Goal: Task Accomplishment & Management: Manage account settings

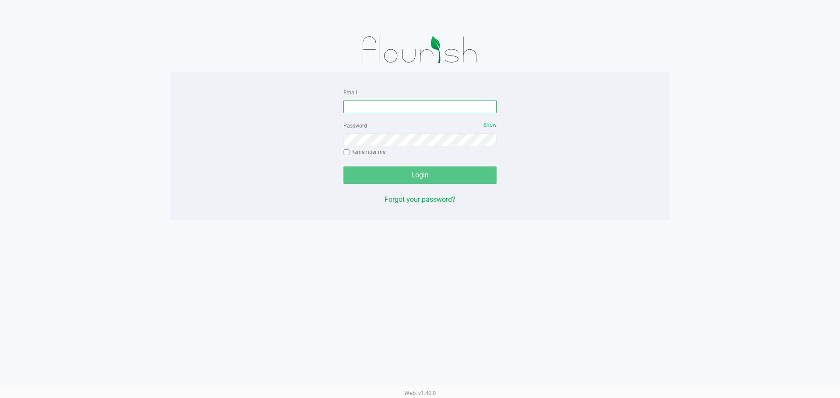
click at [362, 100] on input "Email" at bounding box center [419, 106] width 153 height 13
type input "REVANS@liveparallel.com"
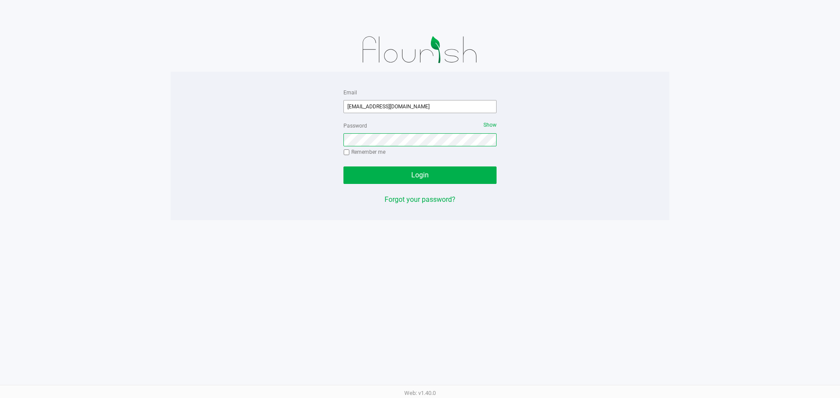
click at [343, 167] on button "Login" at bounding box center [419, 175] width 153 height 17
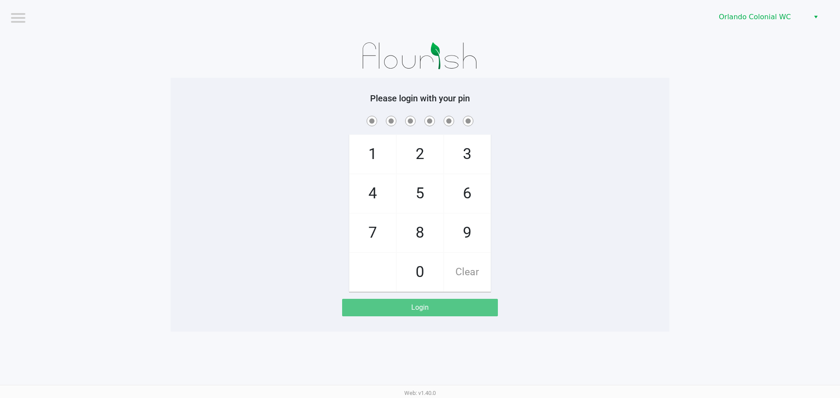
click at [533, 137] on div "1 4 7 2 5 8 0 3 6 9 Clear" at bounding box center [420, 203] width 498 height 178
checkbox input "true"
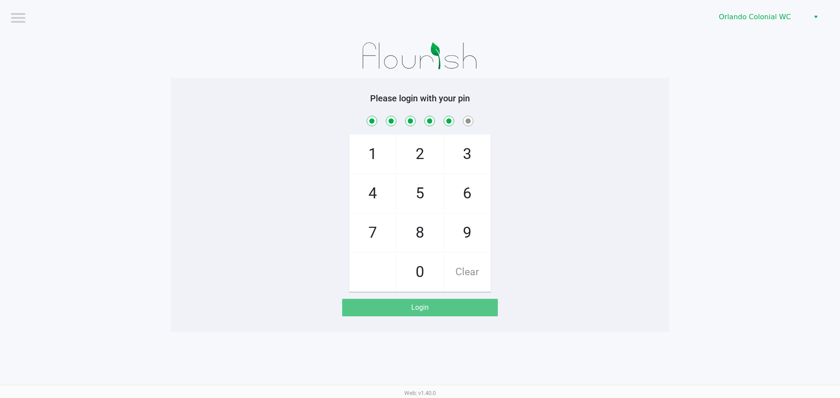
checkbox input "true"
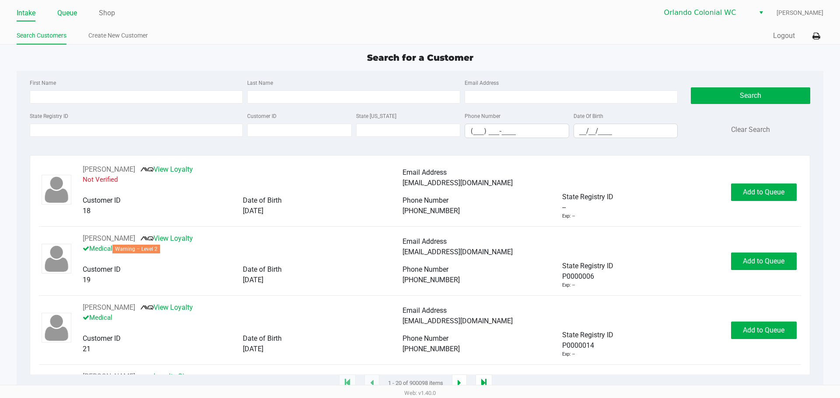
click at [67, 12] on link "Queue" at bounding box center [67, 13] width 20 height 12
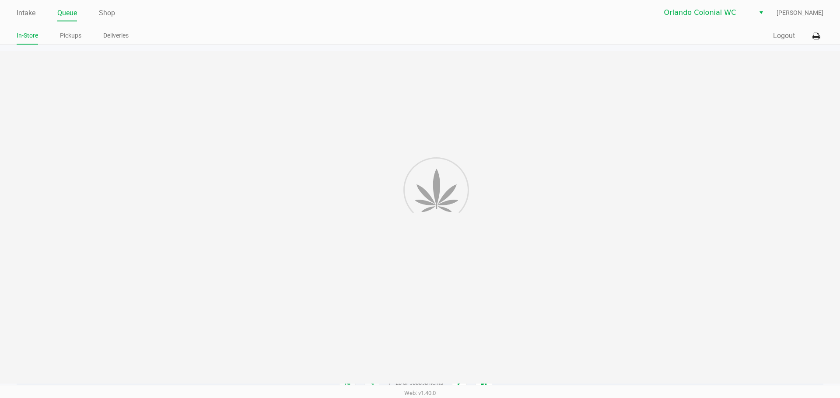
click at [75, 32] on link "Pickups" at bounding box center [70, 35] width 21 height 11
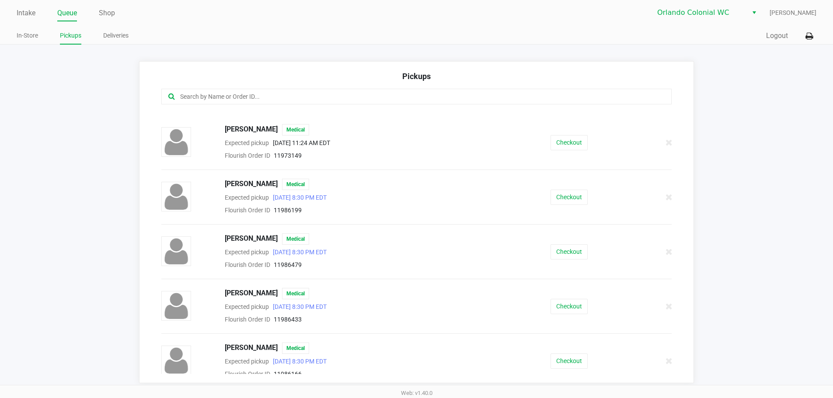
scroll to position [612, 0]
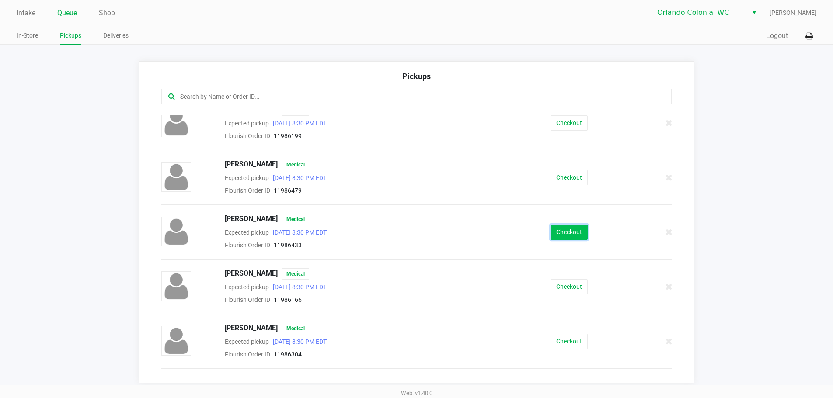
click at [559, 232] on button "Checkout" at bounding box center [569, 232] width 37 height 15
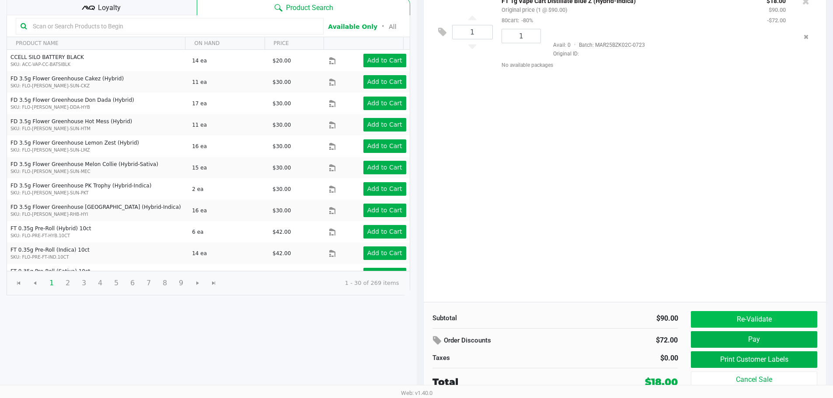
scroll to position [90, 0]
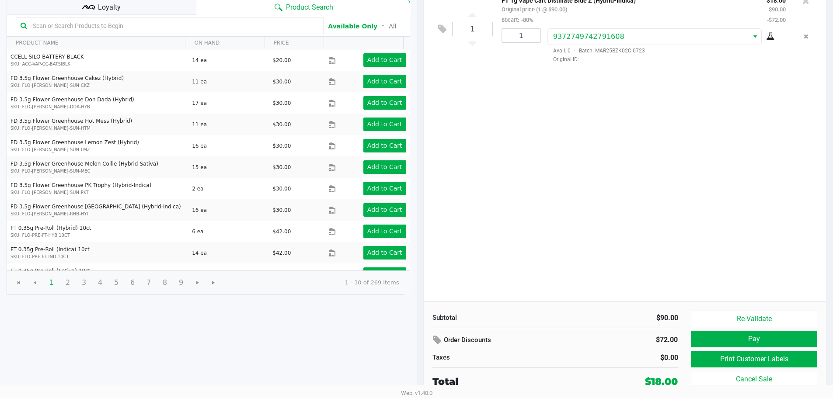
click at [715, 349] on div "Re-Validate Pay Print Customer Labels Cancel Sale" at bounding box center [757, 350] width 132 height 78
click at [715, 355] on button "Print Customer Labels" at bounding box center [754, 359] width 126 height 17
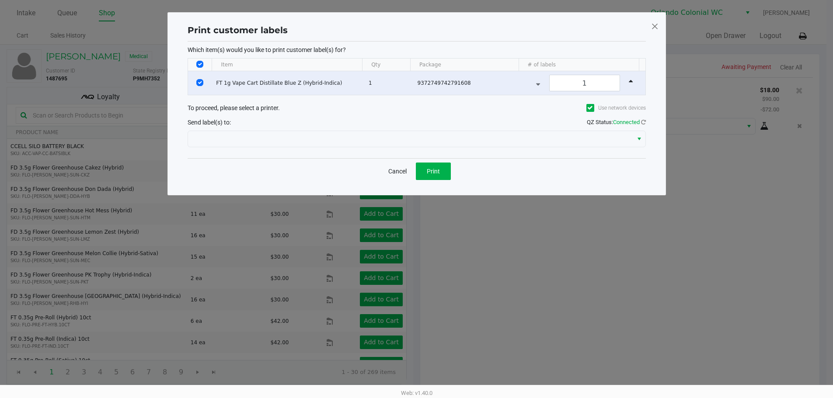
scroll to position [0, 0]
click at [418, 151] on div "Which item(s) would you like to print customer label(s) for? Item Qty Package #…" at bounding box center [420, 100] width 458 height 117
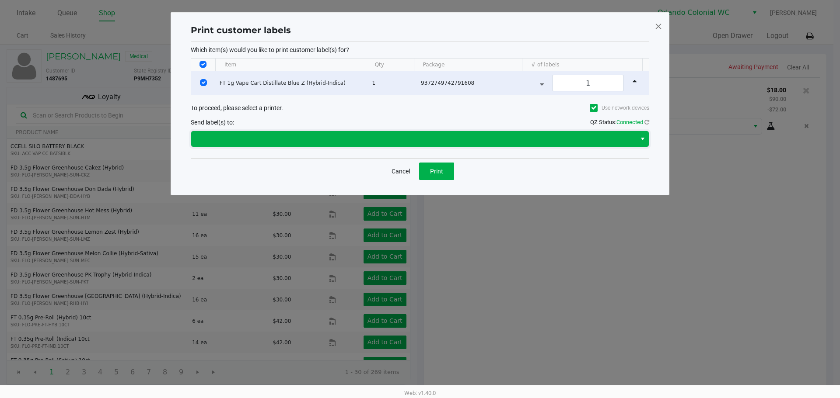
click at [412, 141] on span at bounding box center [413, 139] width 434 height 10
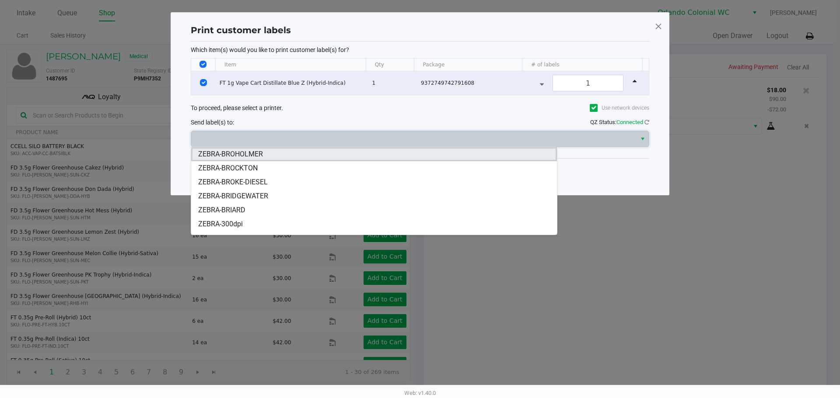
click at [309, 154] on li "ZEBRA-BROHOLMER" at bounding box center [374, 154] width 366 height 14
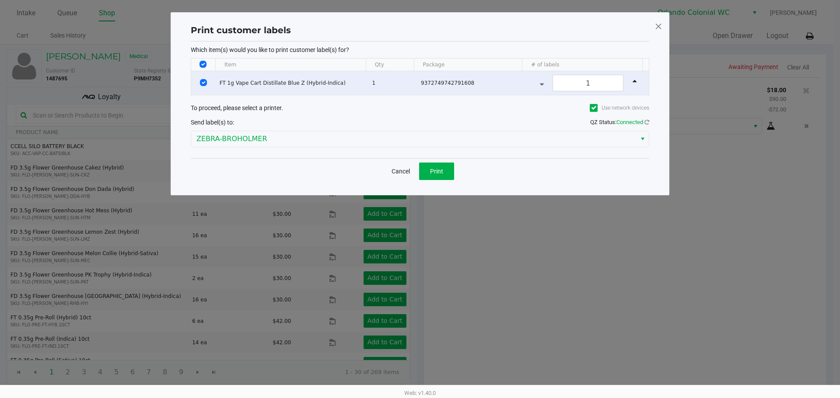
drag, startPoint x: 294, startPoint y: 175, endPoint x: 419, endPoint y: 174, distance: 125.1
click at [295, 175] on div "Cancel Print" at bounding box center [420, 171] width 458 height 26
click at [418, 172] on div "Cancel Print" at bounding box center [420, 171] width 68 height 17
click at [432, 172] on span "Print" at bounding box center [436, 171] width 13 height 7
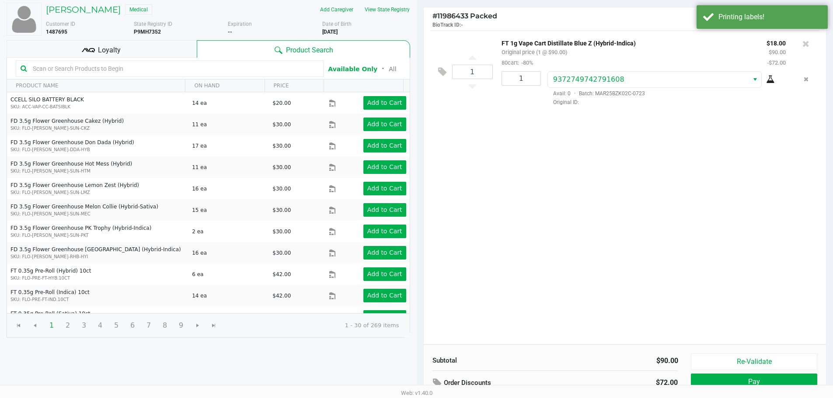
scroll to position [90, 0]
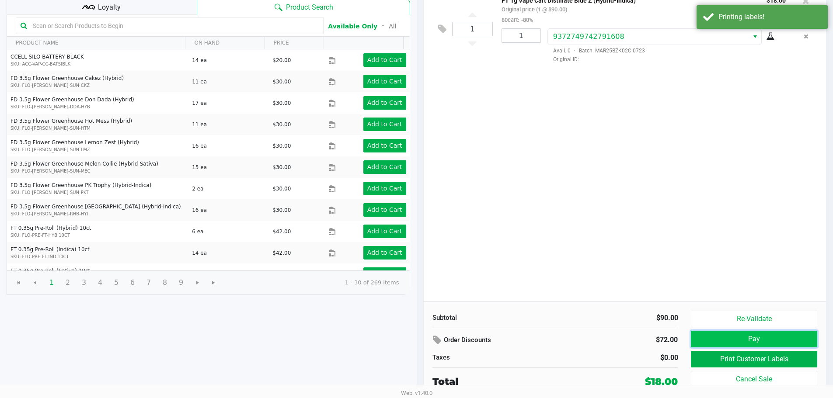
click at [729, 337] on button "Pay" at bounding box center [754, 339] width 126 height 17
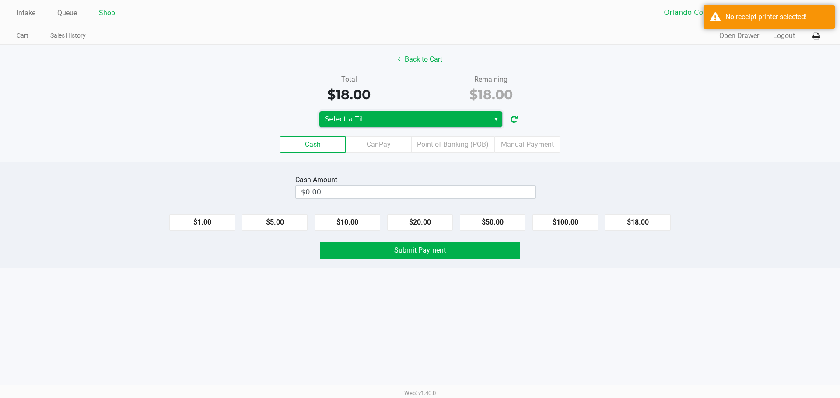
click at [330, 116] on span "Select a Till" at bounding box center [404, 119] width 160 height 10
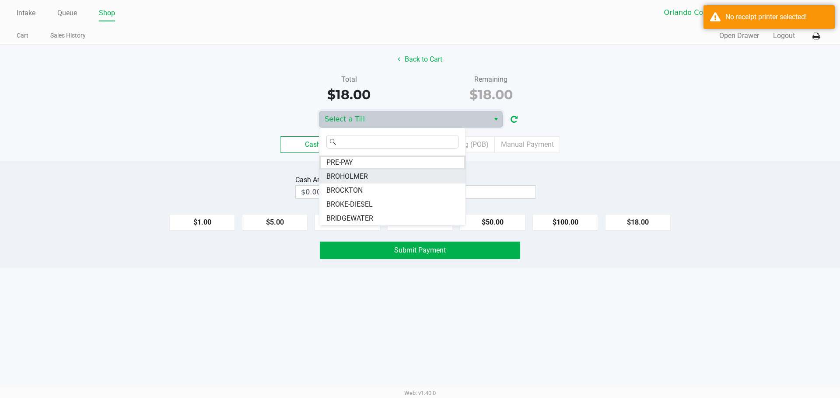
click at [347, 177] on span "BROHOLMER" at bounding box center [347, 176] width 42 height 10
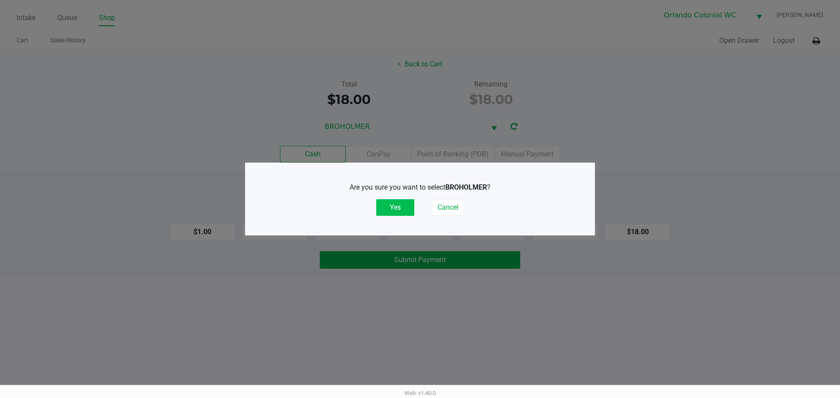
click at [407, 207] on button "Yes" at bounding box center [395, 207] width 38 height 17
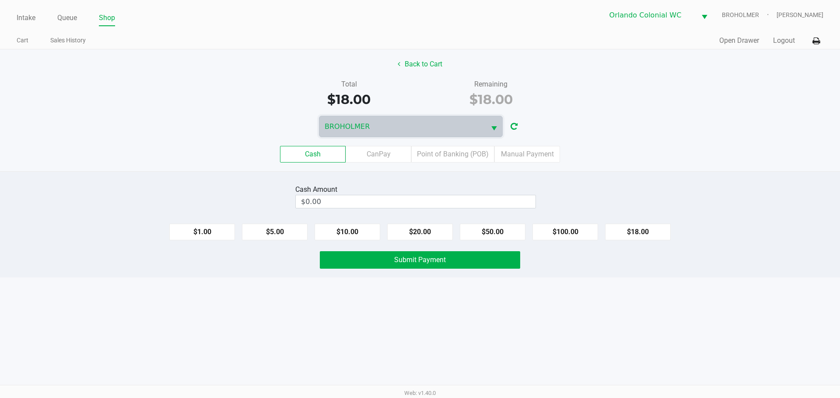
click at [323, 153] on label "Cash" at bounding box center [313, 154] width 66 height 17
click at [0, 0] on 0 "Cash" at bounding box center [0, 0] width 0 height 0
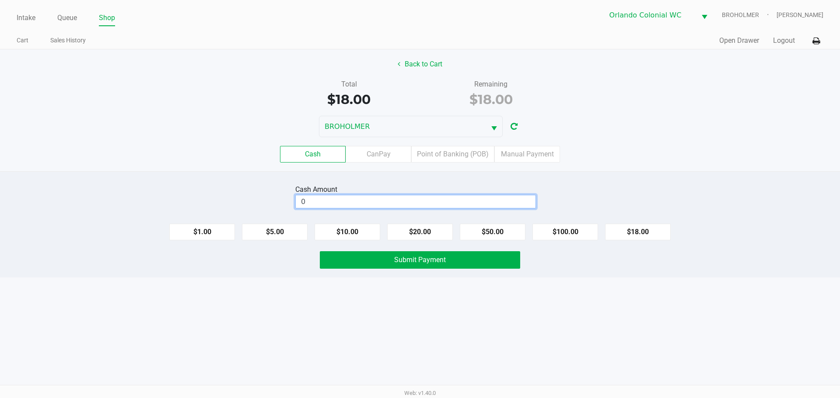
click at [347, 202] on input "0" at bounding box center [416, 201] width 240 height 13
type input "$20.00"
click at [281, 206] on div "Cash Amount $20.00 Clear" at bounding box center [419, 197] width 853 height 28
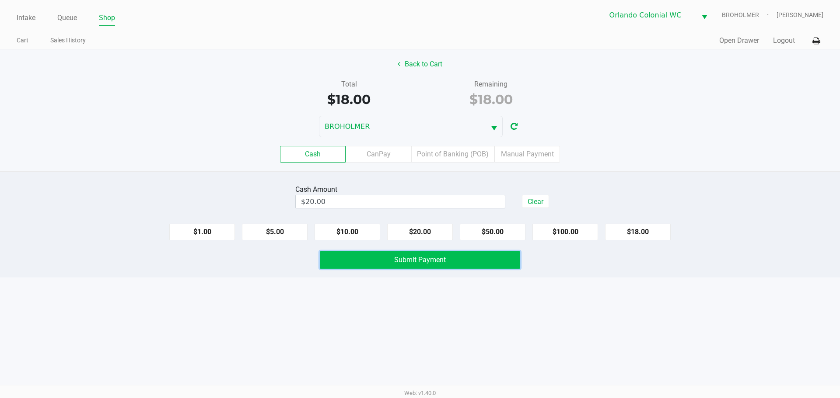
click at [344, 253] on button "Submit Payment" at bounding box center [420, 259] width 200 height 17
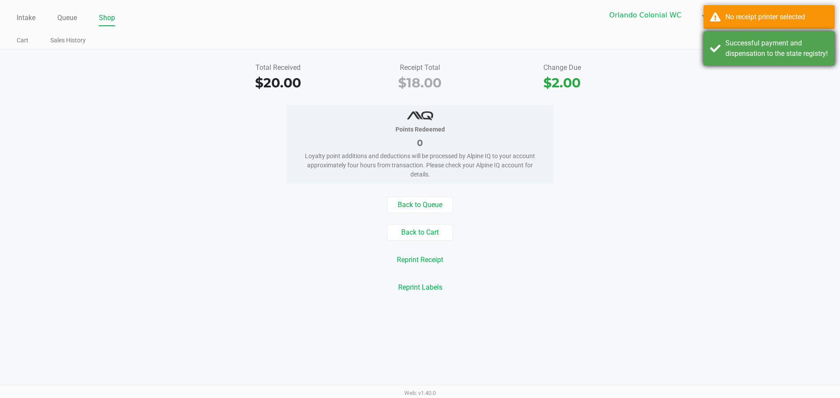
click at [725, 66] on div "Successful payment and dispensation to the state registry!" at bounding box center [768, 48] width 131 height 34
click at [749, 10] on div "No receipt printer selected" at bounding box center [768, 17] width 131 height 24
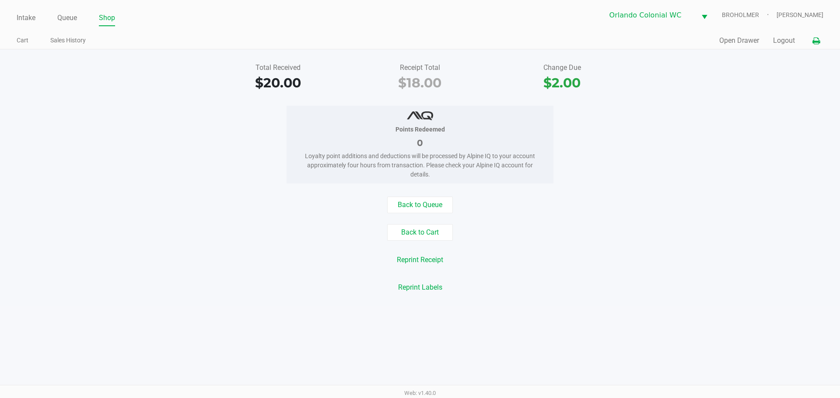
click at [811, 38] on button at bounding box center [815, 41] width 14 height 16
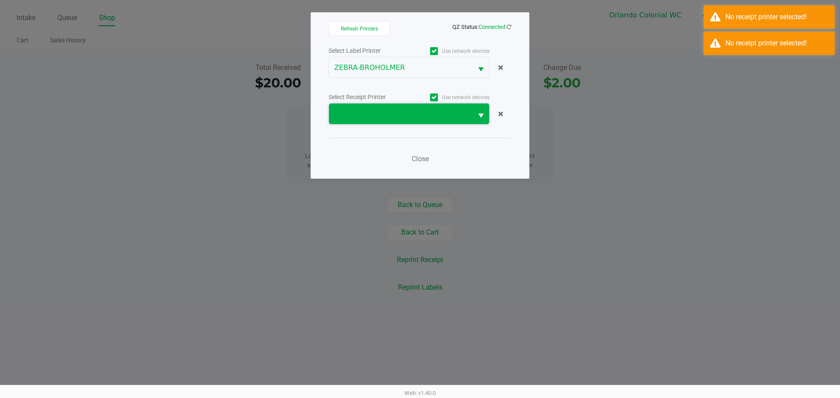
click at [403, 108] on span at bounding box center [400, 114] width 143 height 21
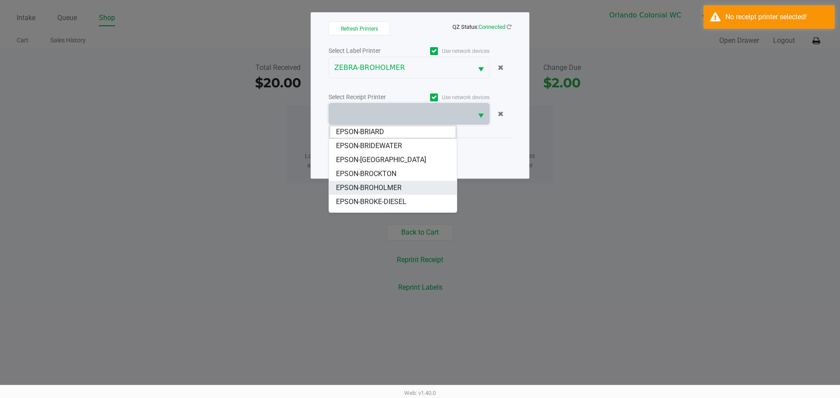
click at [390, 183] on span "EPSON-BROHOLMER" at bounding box center [369, 188] width 66 height 10
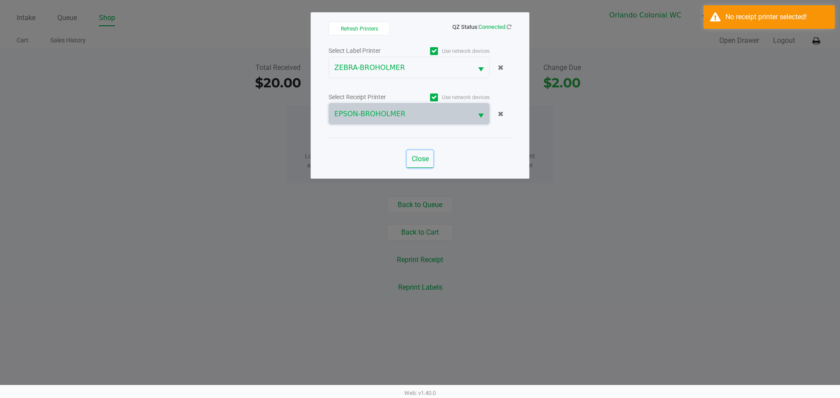
click at [414, 157] on span "Close" at bounding box center [419, 159] width 17 height 8
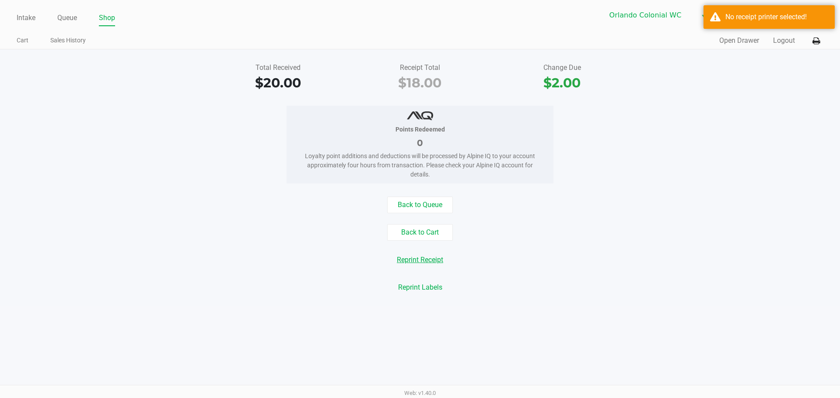
click at [424, 261] on button "Reprint Receipt" at bounding box center [420, 260] width 58 height 17
click at [746, 42] on button "Open Drawer" at bounding box center [739, 40] width 40 height 10
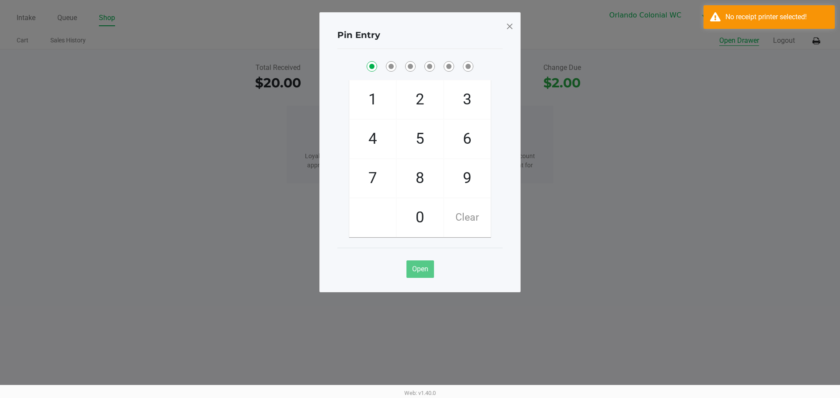
checkbox input "true"
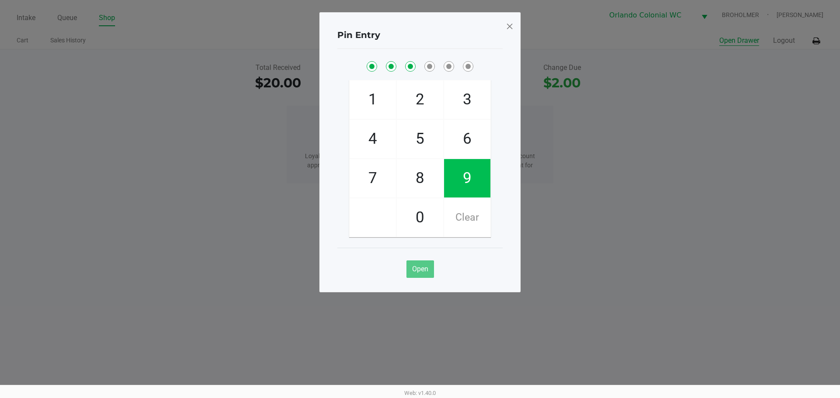
checkbox input "true"
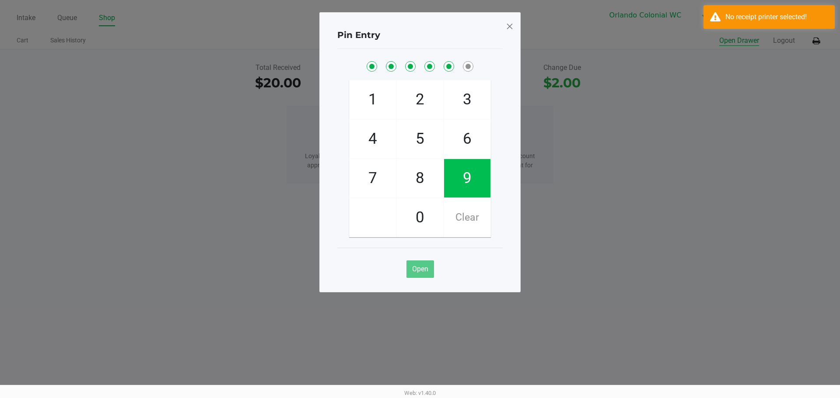
checkbox input "true"
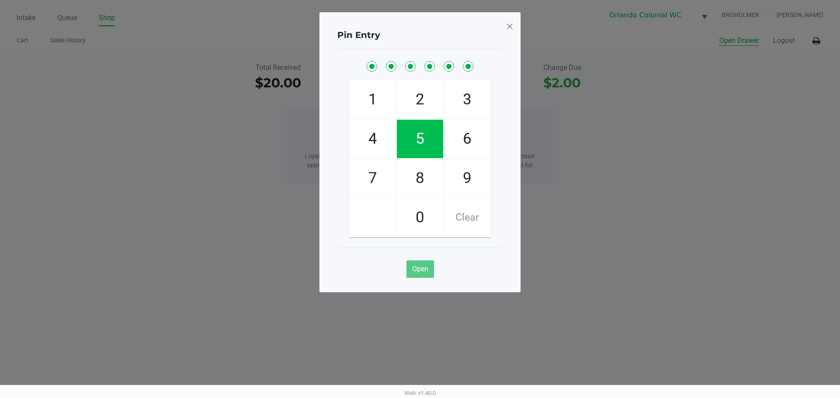
checkbox input "true"
click at [512, 21] on span at bounding box center [509, 26] width 8 height 14
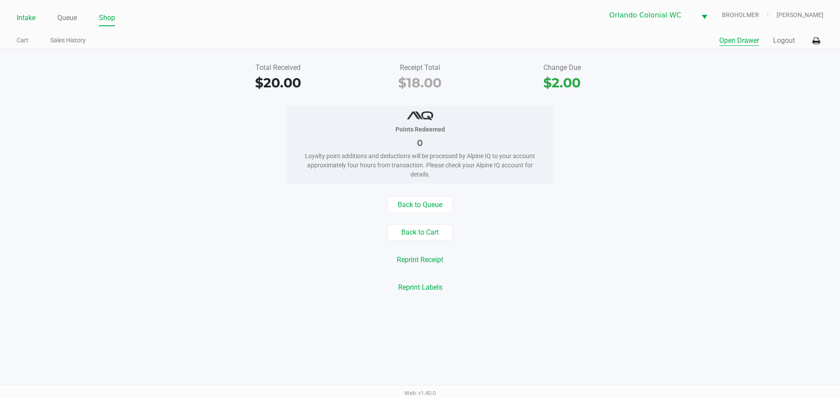
click at [20, 17] on link "Intake" at bounding box center [26, 18] width 19 height 12
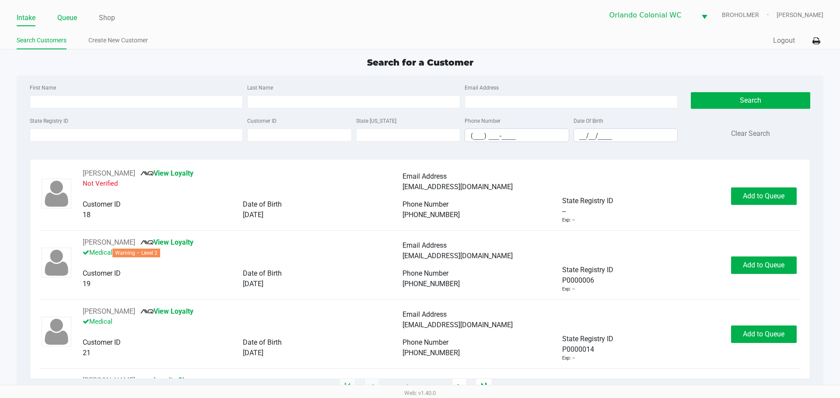
click at [63, 17] on link "Queue" at bounding box center [67, 18] width 20 height 12
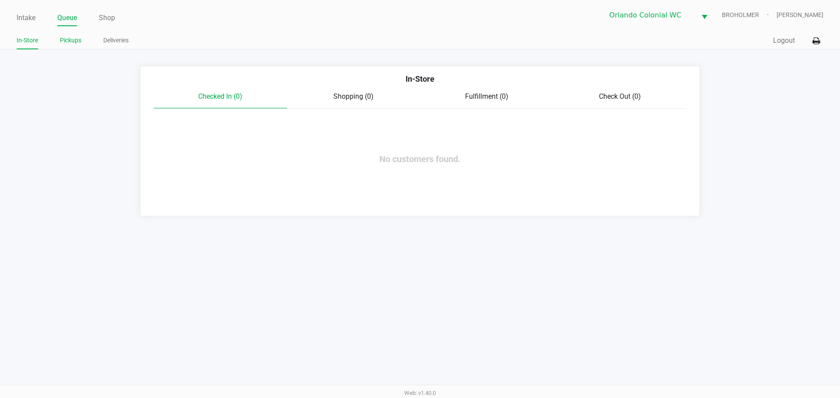
click at [68, 35] on link "Pickups" at bounding box center [70, 40] width 21 height 11
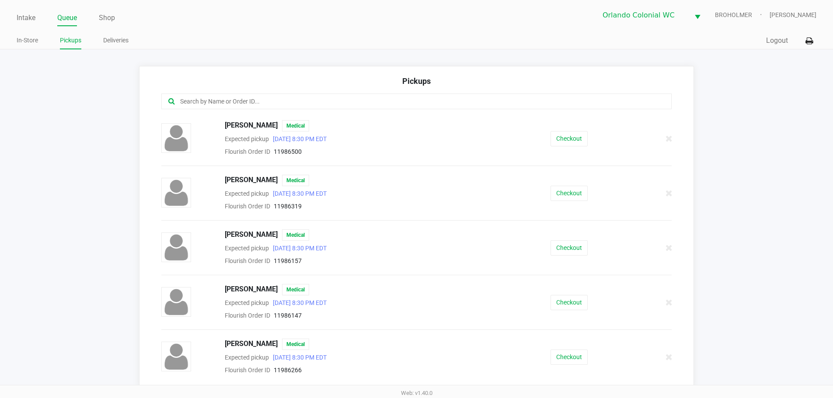
click at [222, 102] on input "text" at bounding box center [402, 102] width 447 height 10
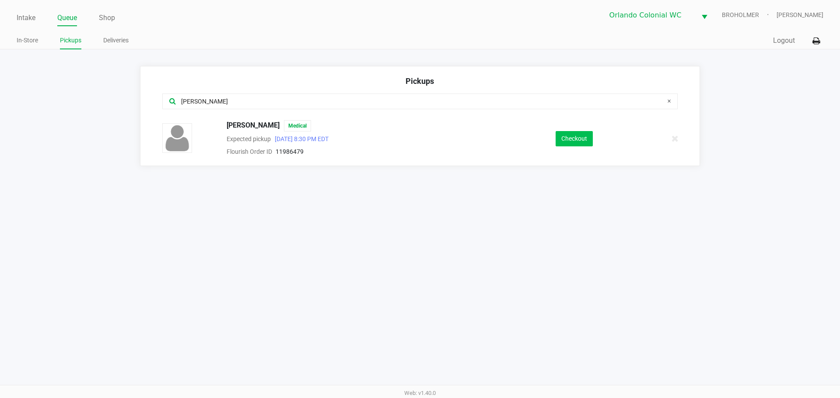
type input "fisher"
click at [572, 135] on button "Checkout" at bounding box center [573, 138] width 37 height 15
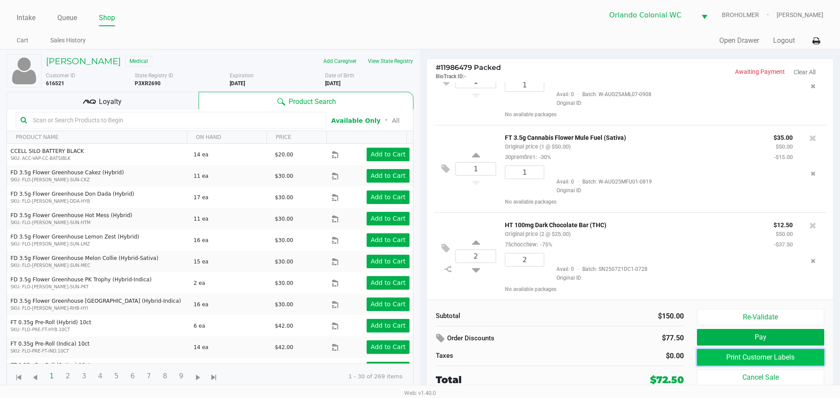
click at [720, 355] on button "Print Customer Labels" at bounding box center [760, 357] width 127 height 17
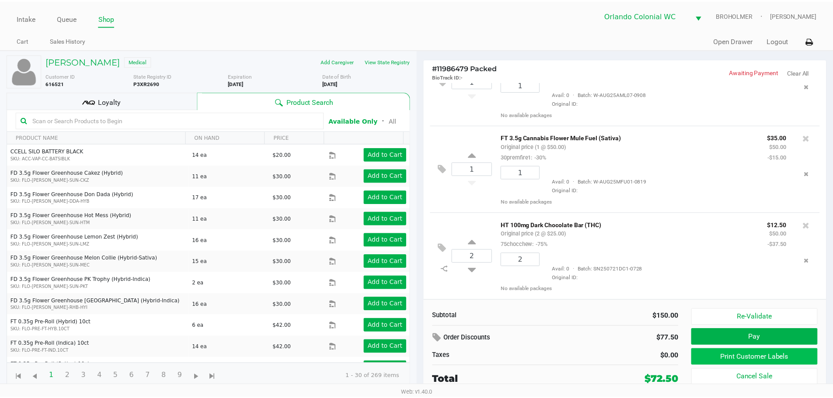
scroll to position [45, 0]
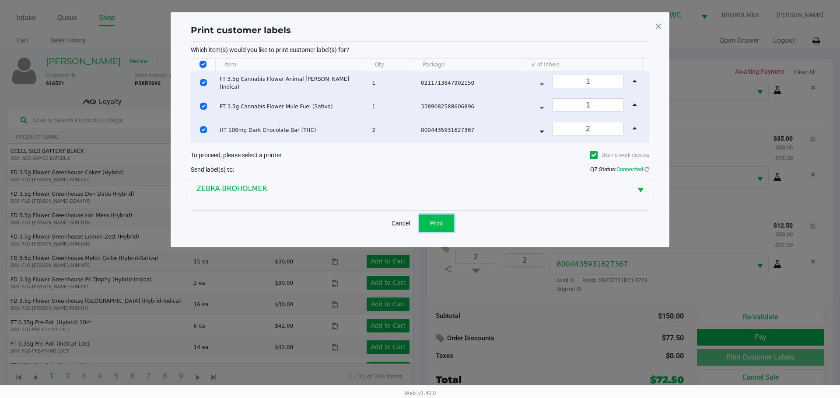
click at [439, 224] on span "Print" at bounding box center [436, 223] width 13 height 7
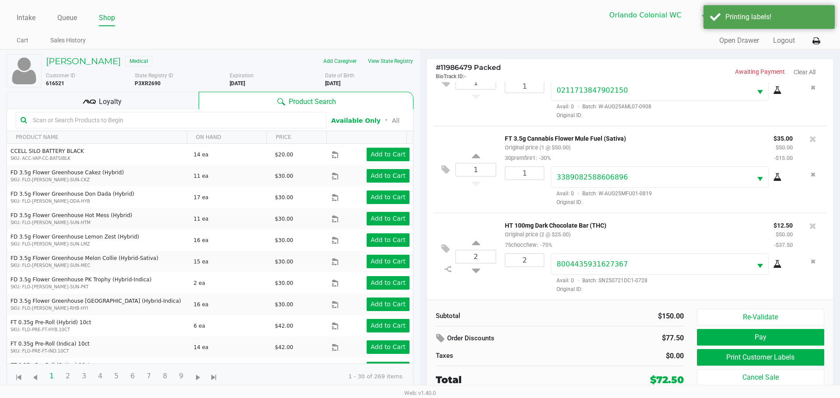
click at [111, 101] on span "Loyalty" at bounding box center [110, 102] width 23 height 10
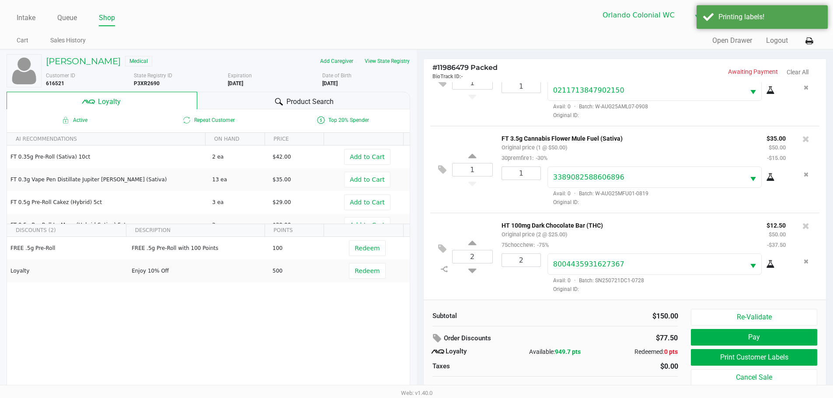
click at [226, 97] on div "Product Search" at bounding box center [303, 100] width 213 height 17
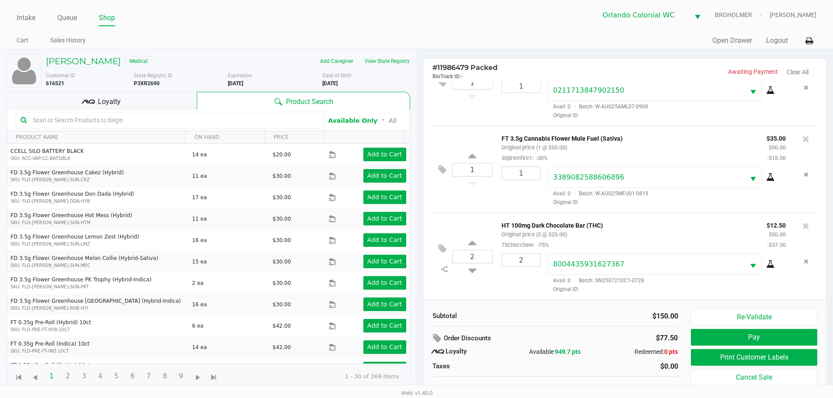
click at [766, 177] on icon at bounding box center [770, 177] width 9 height 7
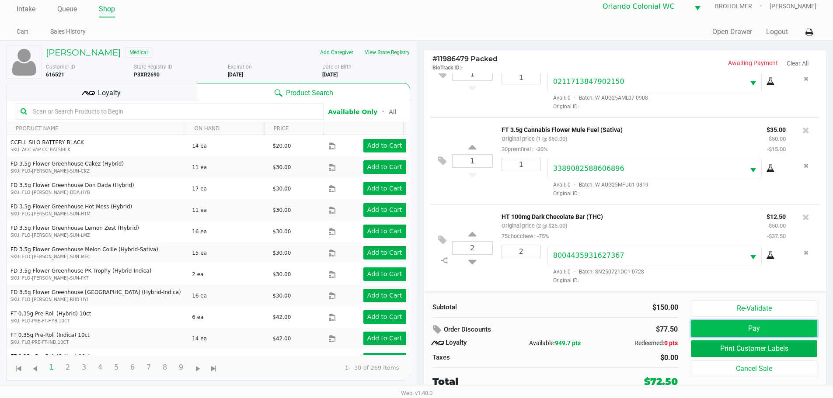
click at [750, 328] on button "Pay" at bounding box center [754, 329] width 126 height 17
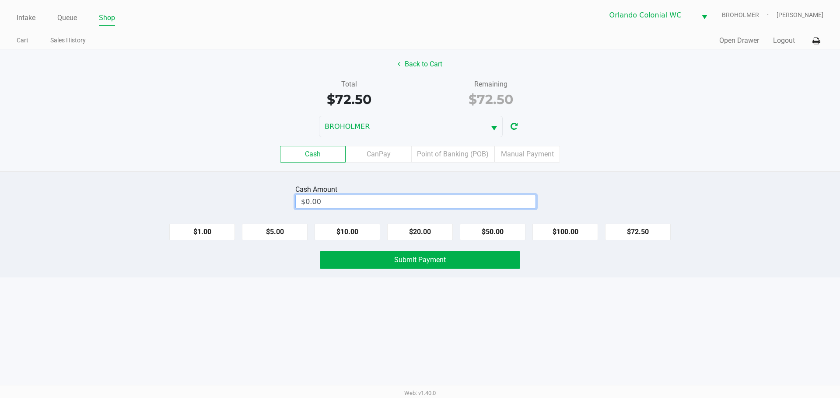
click at [352, 199] on input "$0.00" at bounding box center [416, 201] width 240 height 13
click at [542, 360] on div "Intake Queue Shop Orlando Colonial WC BROHOLMER Rubie Evans Cart Sales History …" at bounding box center [420, 199] width 840 height 398
type input "$73.00"
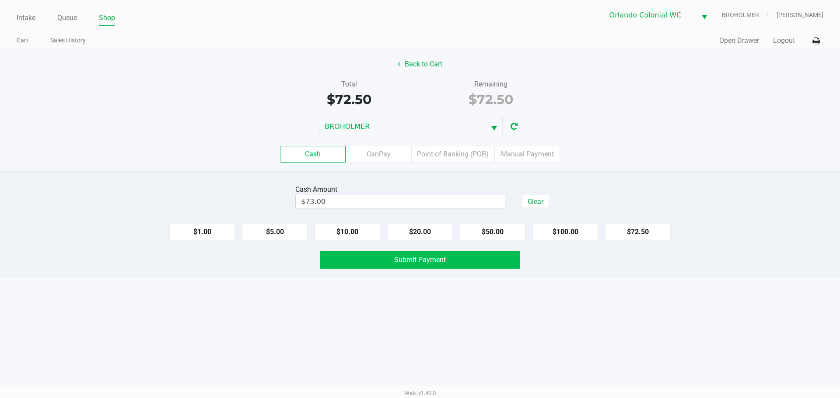
click at [483, 268] on button "Submit Payment" at bounding box center [420, 259] width 200 height 17
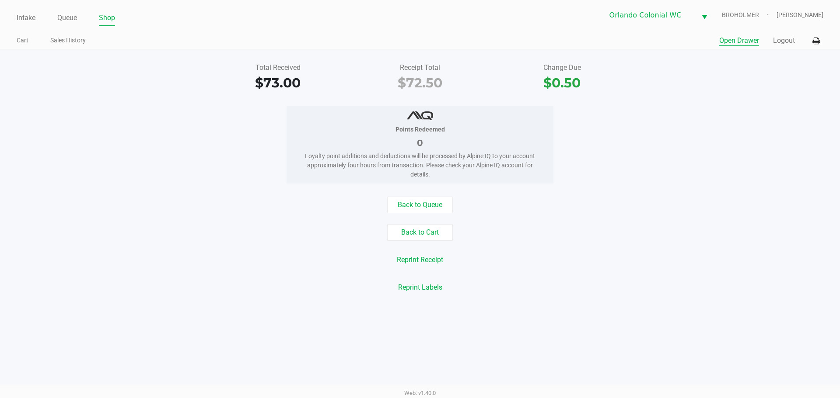
click at [746, 43] on button "Open Drawer" at bounding box center [739, 40] width 40 height 10
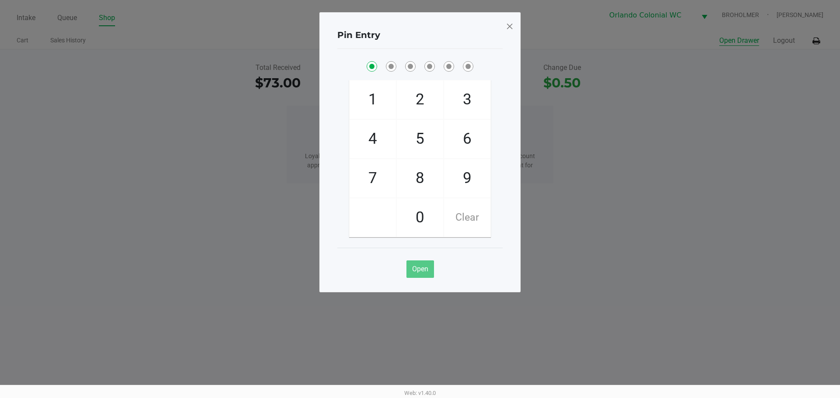
checkbox input "true"
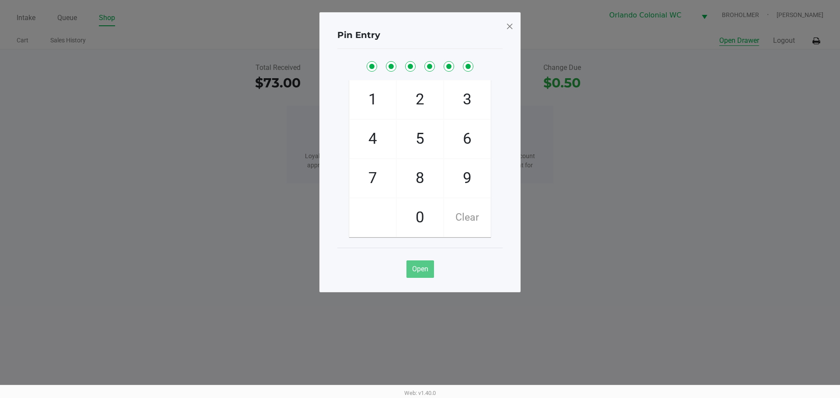
checkbox input "true"
click at [512, 32] on span at bounding box center [509, 26] width 8 height 14
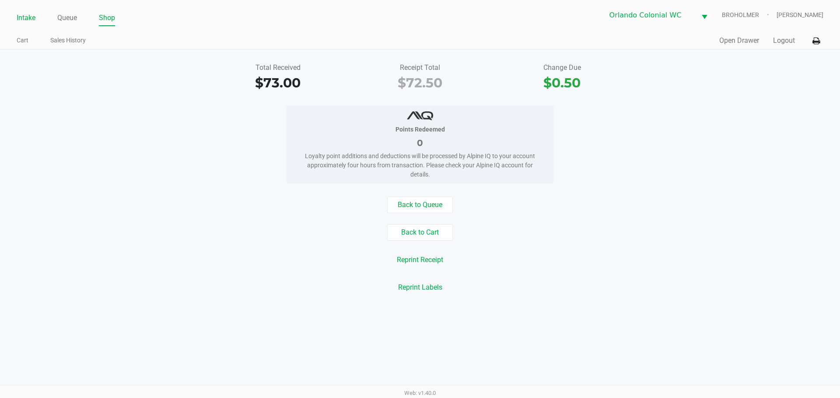
click at [28, 15] on link "Intake" at bounding box center [26, 18] width 19 height 12
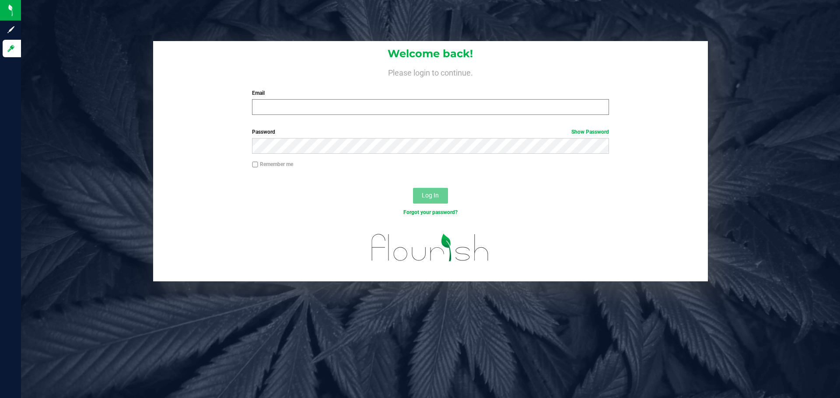
drag, startPoint x: 322, startPoint y: 116, endPoint x: 324, endPoint y: 110, distance: 6.7
click at [324, 113] on div "Welcome back! Please login to continue. Email Required Please format your email…" at bounding box center [430, 81] width 554 height 81
click at [325, 109] on input "Email" at bounding box center [430, 107] width 356 height 16
type input "[EMAIL_ADDRESS][DOMAIN_NAME]"
click at [413, 188] on button "Log In" at bounding box center [430, 196] width 35 height 16
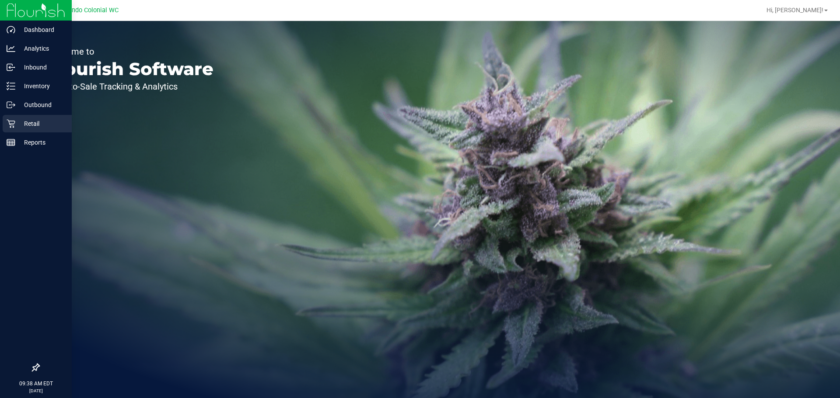
click at [33, 118] on div "Retail" at bounding box center [37, 123] width 69 height 17
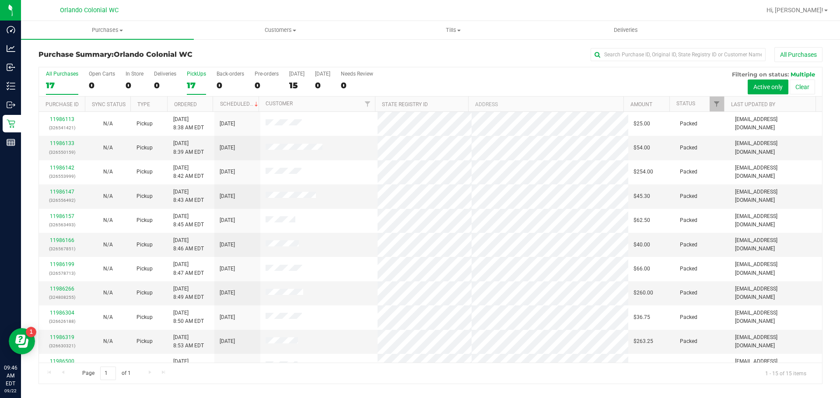
click at [195, 84] on div "17" at bounding box center [196, 85] width 19 height 10
click at [0, 0] on input "PickUps 17" at bounding box center [0, 0] width 0 height 0
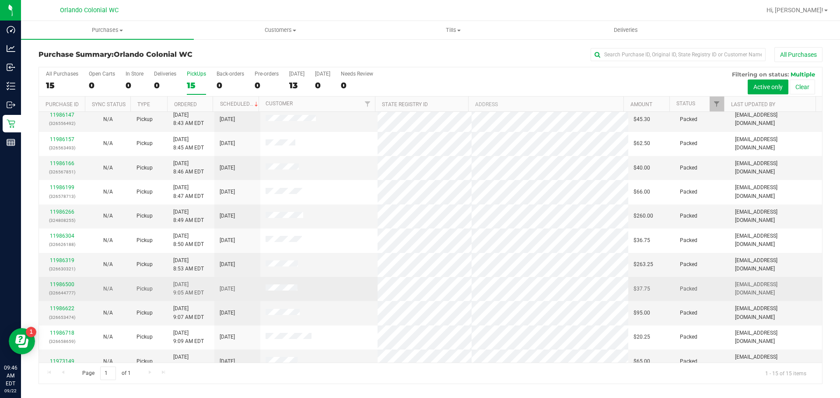
scroll to position [112, 0]
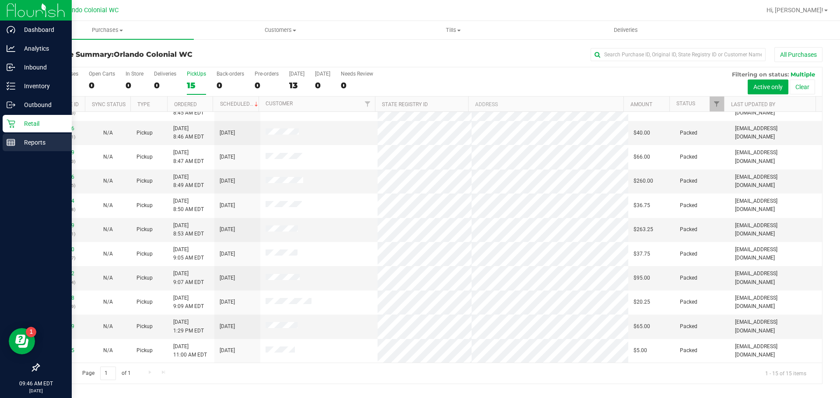
click at [41, 139] on p "Reports" at bounding box center [41, 142] width 52 height 10
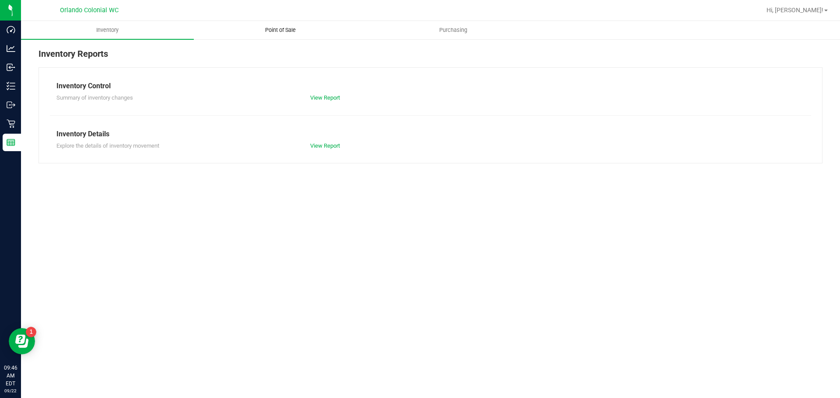
click at [267, 29] on span "Point of Sale" at bounding box center [280, 30] width 54 height 8
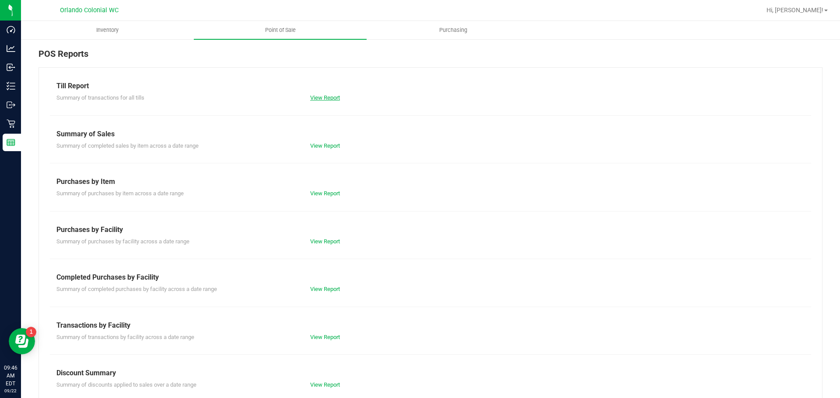
click at [322, 98] on link "View Report" at bounding box center [325, 97] width 30 height 7
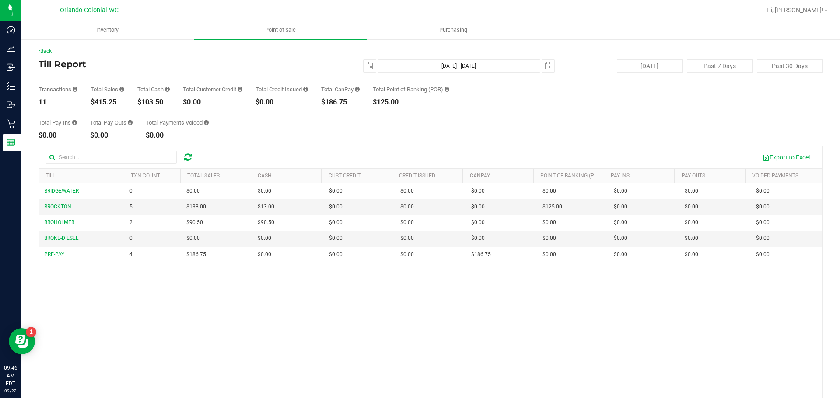
drag, startPoint x: 143, startPoint y: 103, endPoint x: 165, endPoint y: 102, distance: 21.9
click at [165, 102] on div "$103.50" at bounding box center [153, 102] width 32 height 7
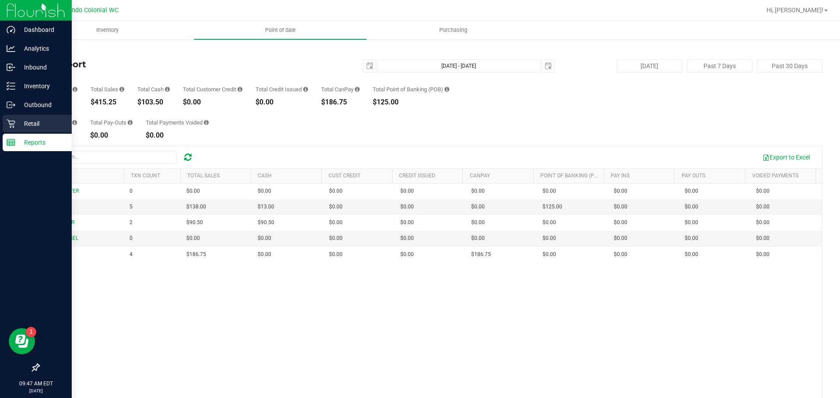
click at [21, 127] on p "Retail" at bounding box center [41, 123] width 52 height 10
